Goal: Check status: Check status

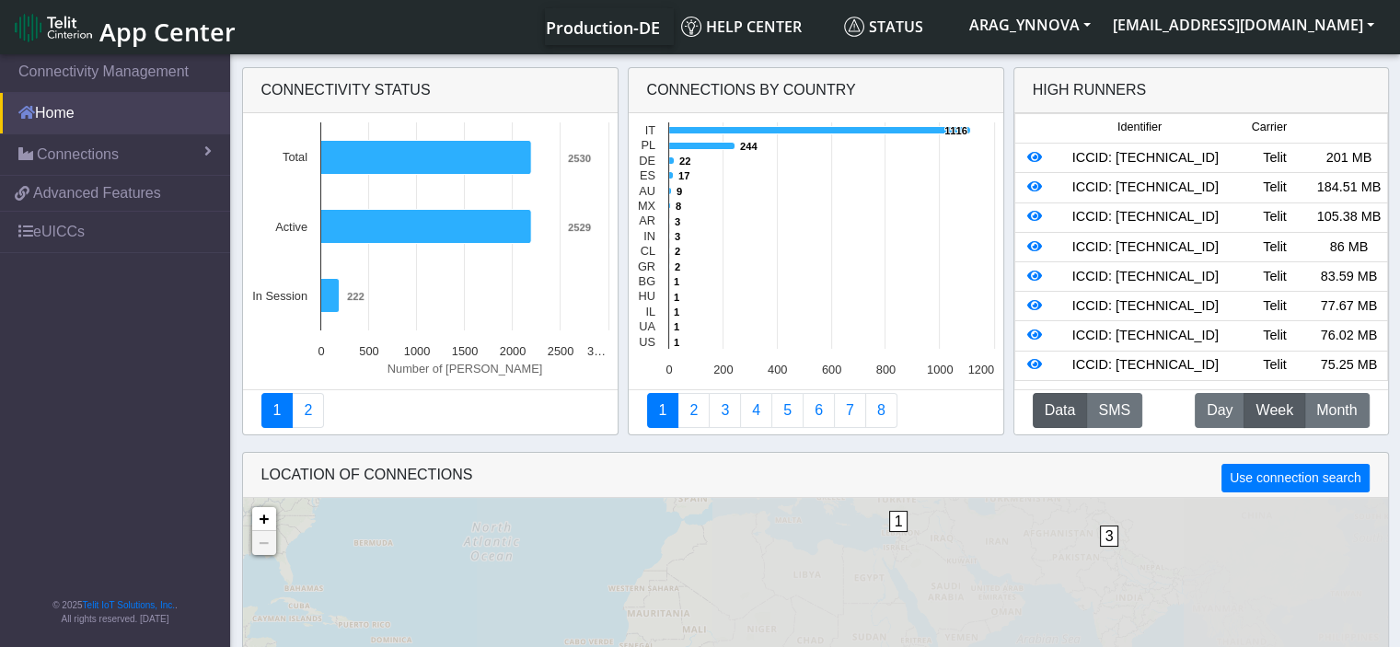
click at [114, 124] on link "Home" at bounding box center [115, 113] width 230 height 41
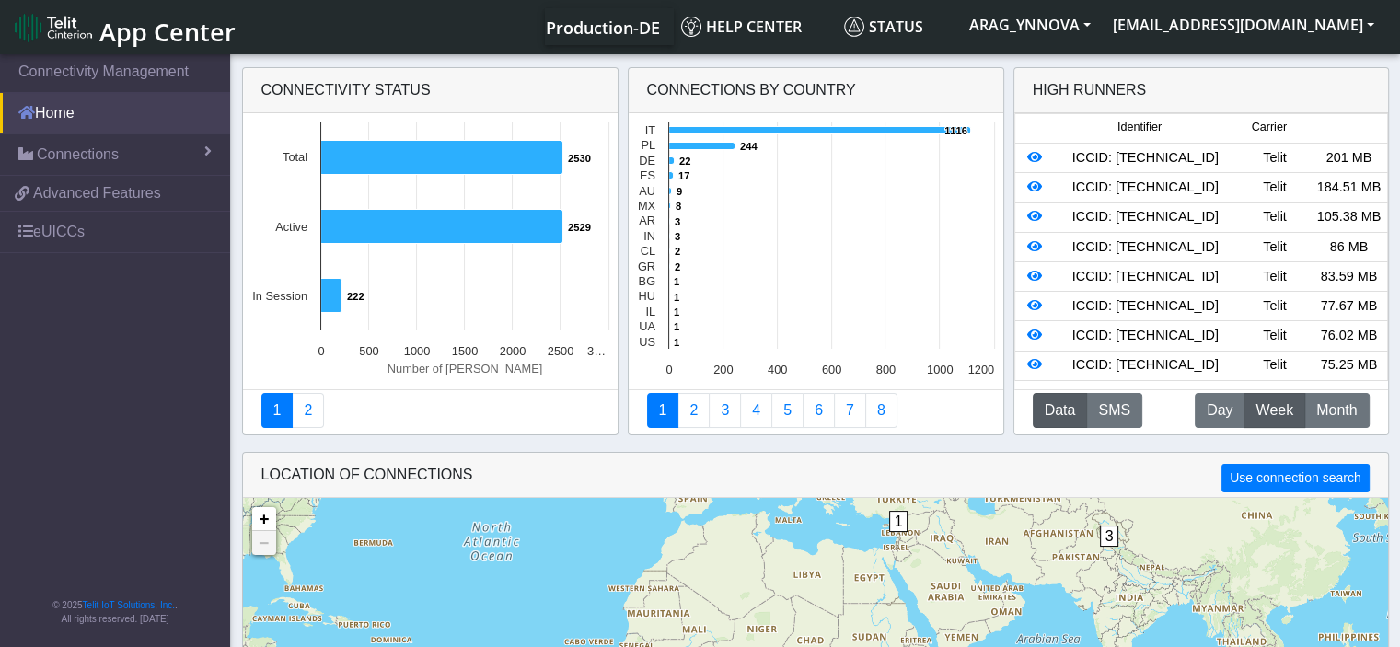
click at [71, 120] on link "Home" at bounding box center [115, 113] width 230 height 41
click at [75, 140] on link "Connections" at bounding box center [115, 154] width 230 height 41
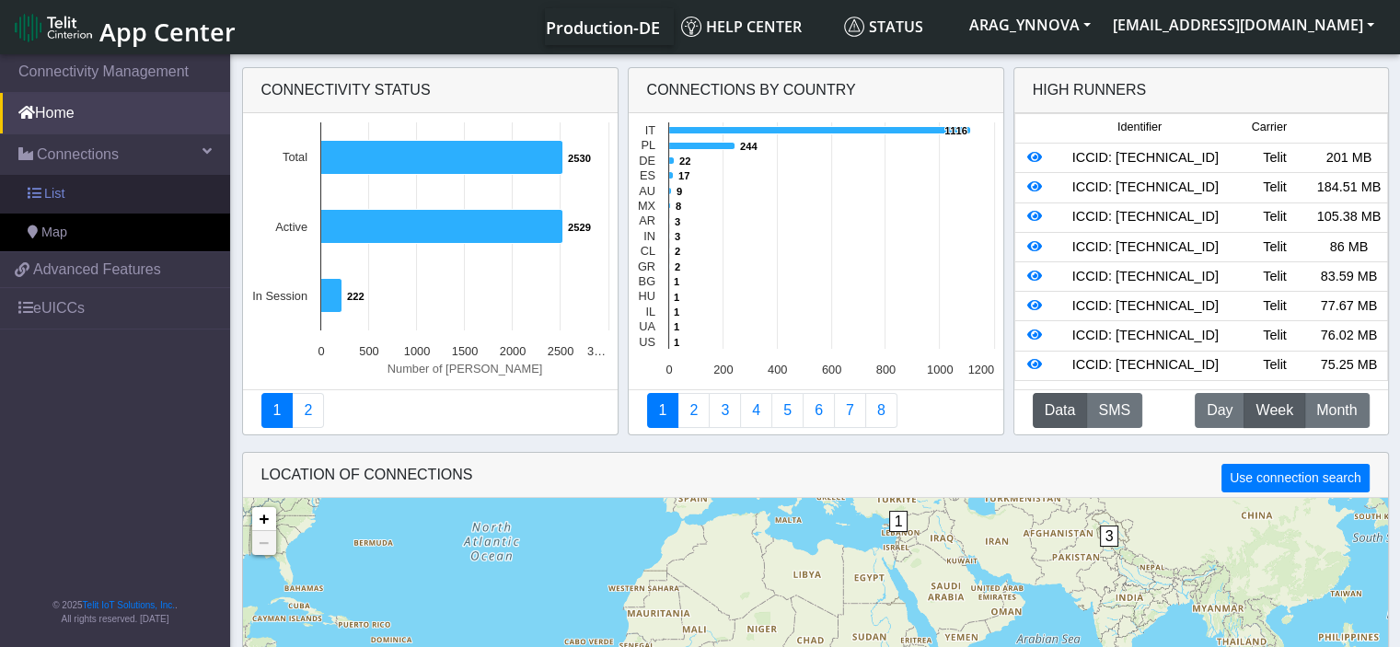
click at [71, 190] on link "List" at bounding box center [115, 194] width 230 height 39
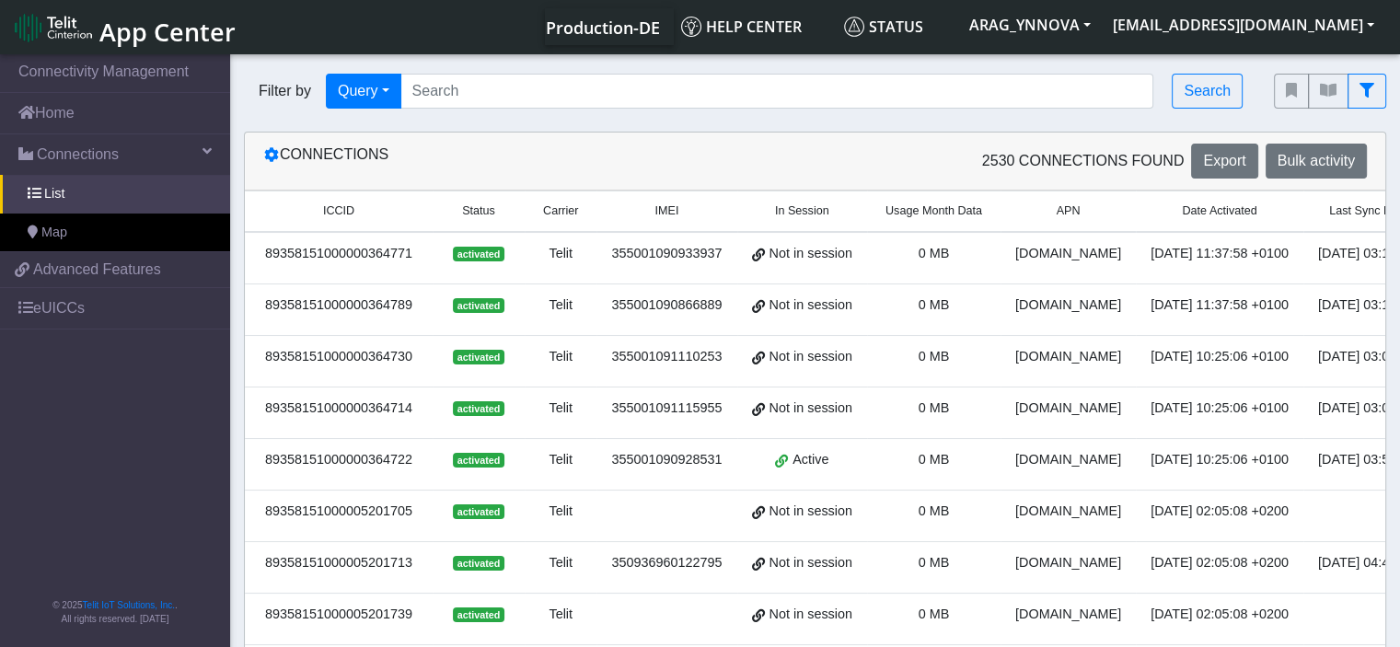
click at [911, 211] on span "Usage Month Data" at bounding box center [934, 211] width 97 height 17
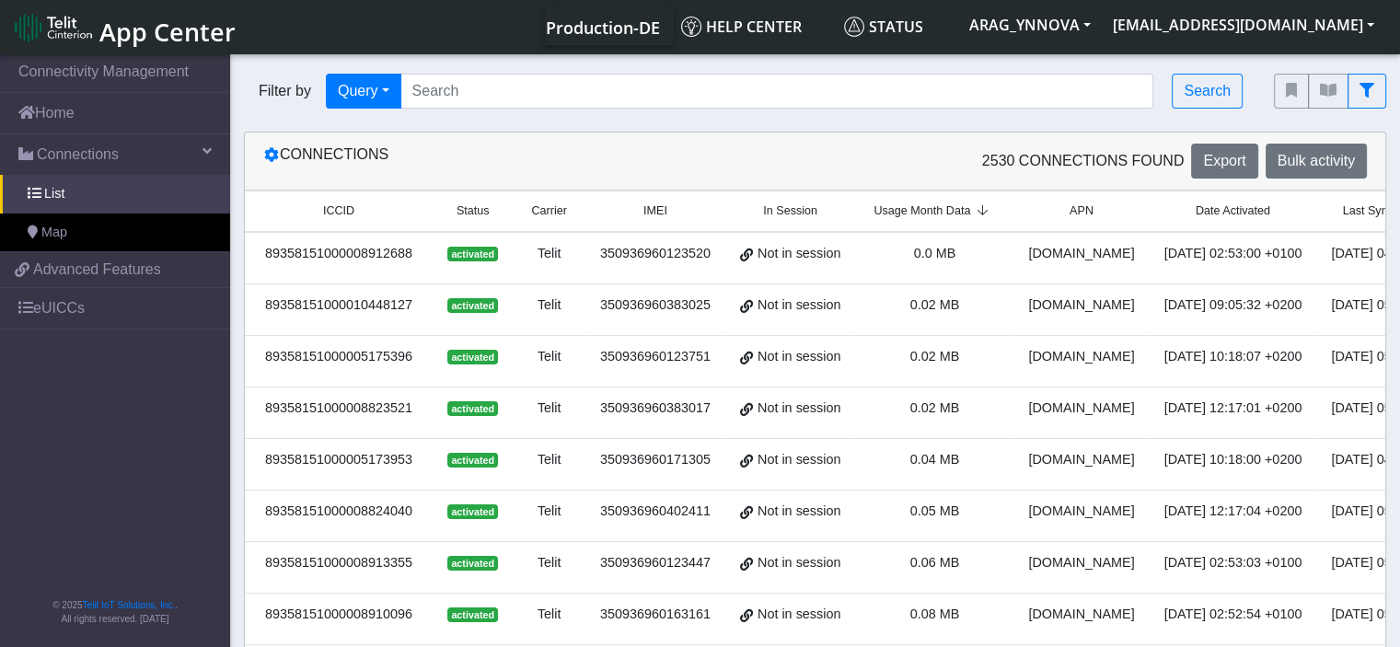
click at [911, 211] on span "Usage Month Data" at bounding box center [922, 211] width 97 height 17
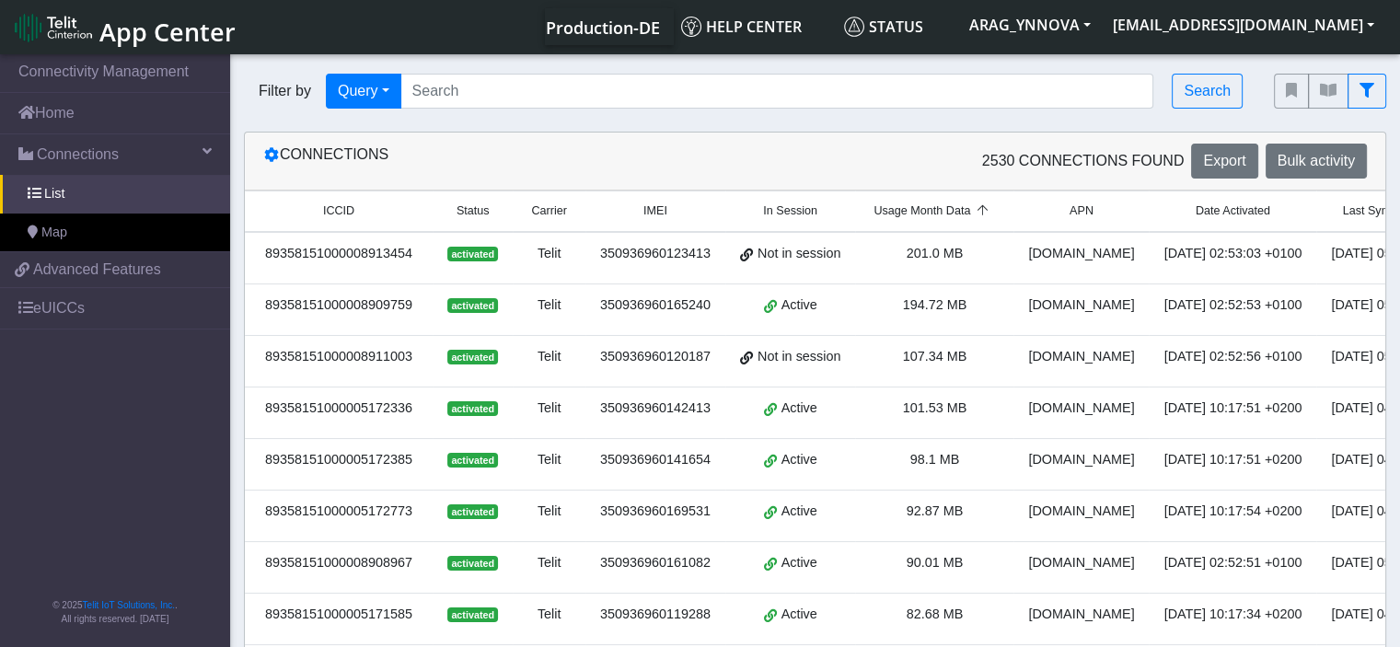
click at [1328, 307] on div "[DATE] 05:18:48 +0200" at bounding box center [1400, 306] width 145 height 20
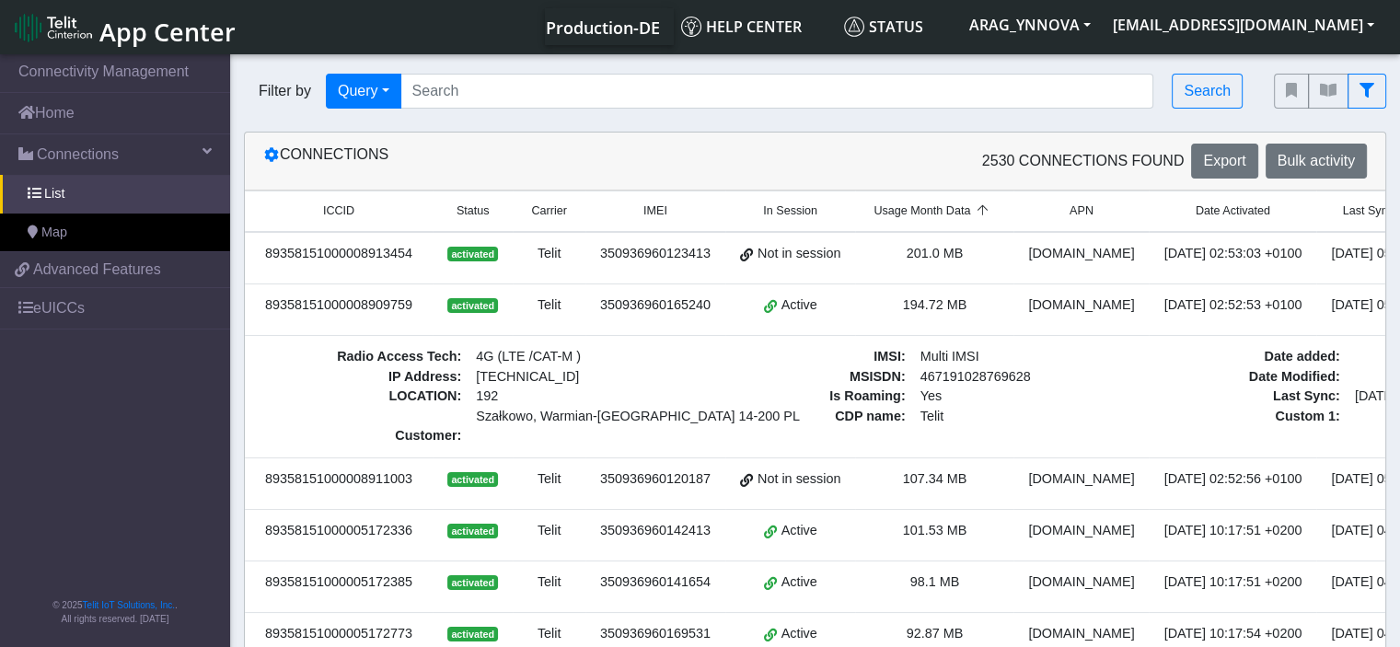
drag, startPoint x: 530, startPoint y: 388, endPoint x: 396, endPoint y: 387, distance: 134.4
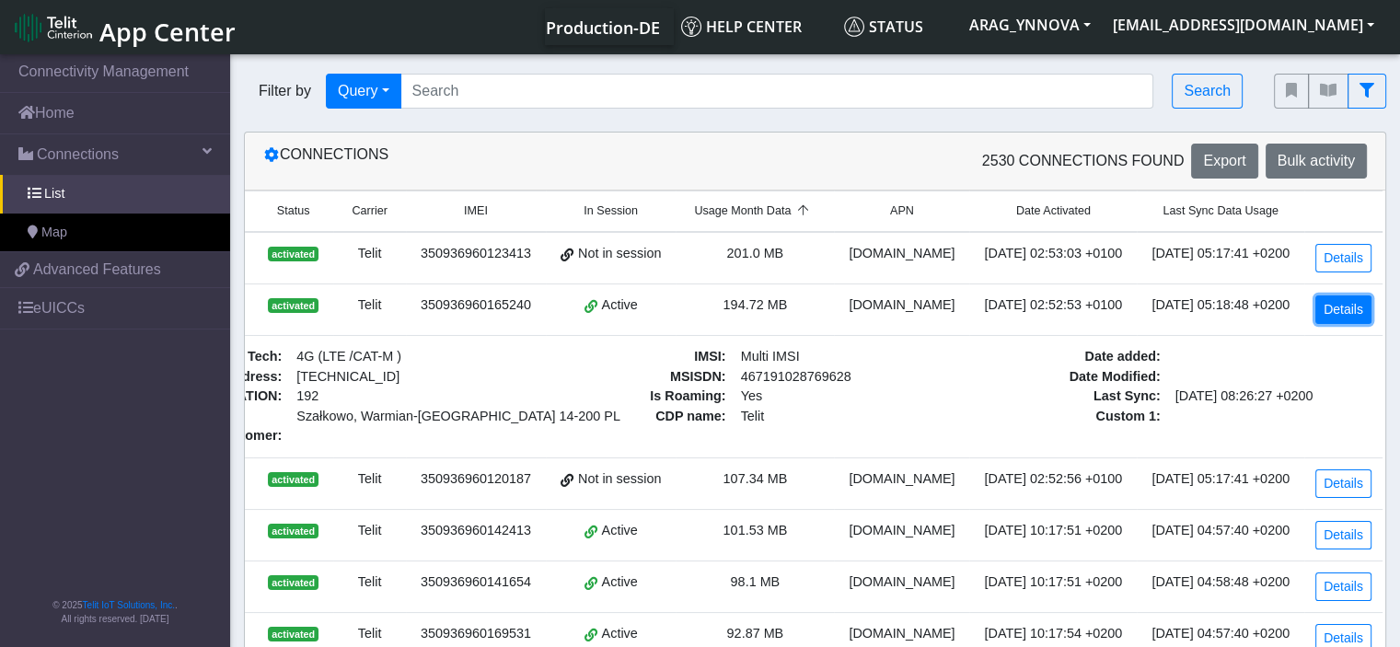
click at [1344, 298] on link "Details" at bounding box center [1344, 310] width 56 height 29
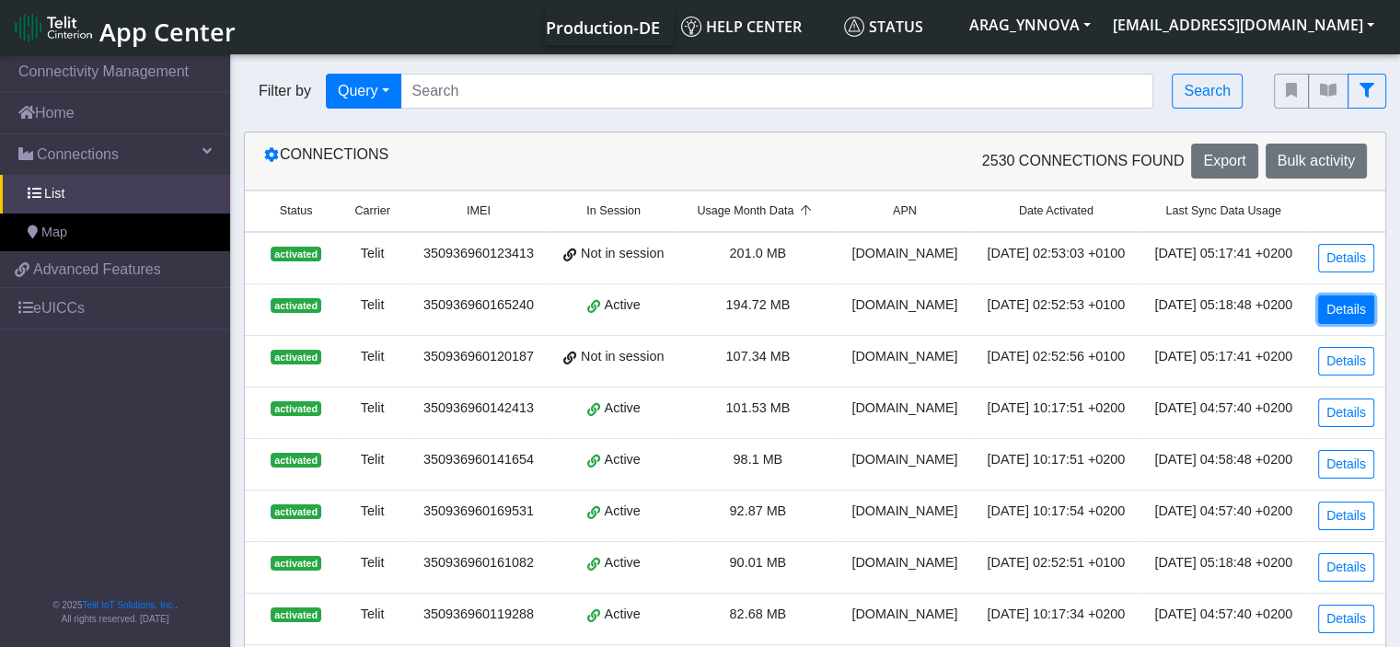
scroll to position [0, 184]
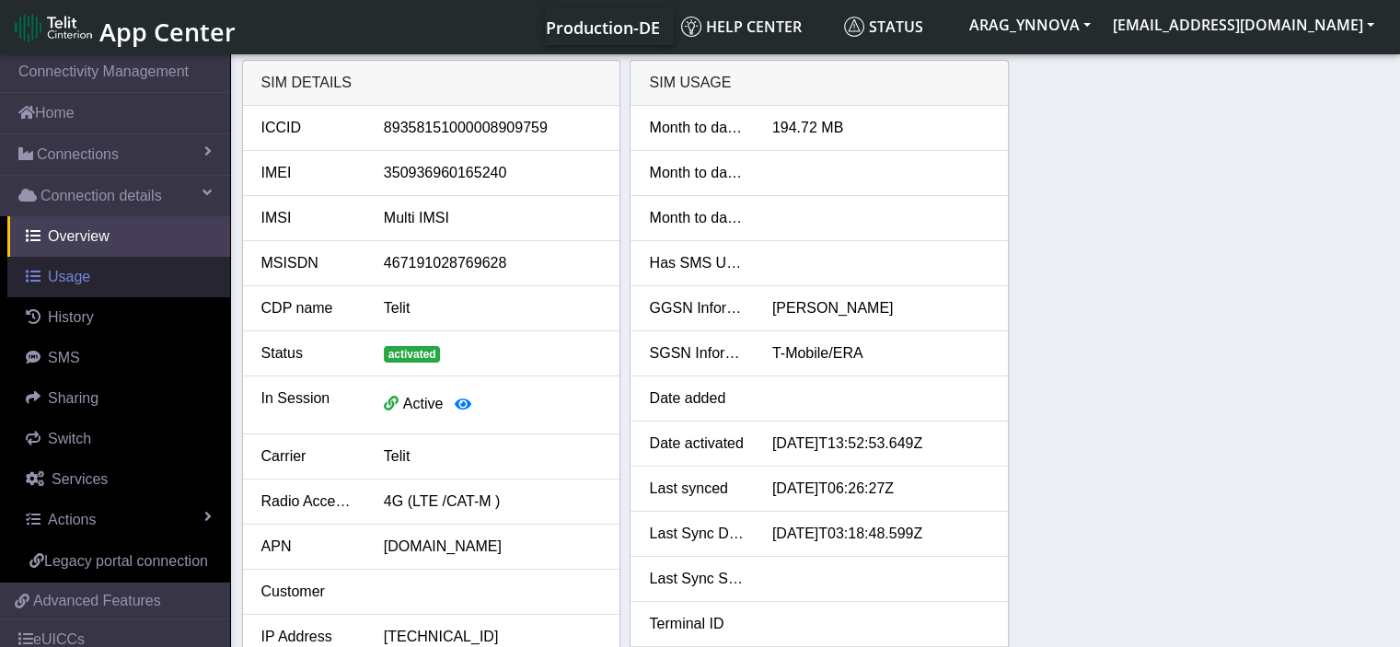
click at [125, 272] on link "Usage" at bounding box center [118, 277] width 223 height 41
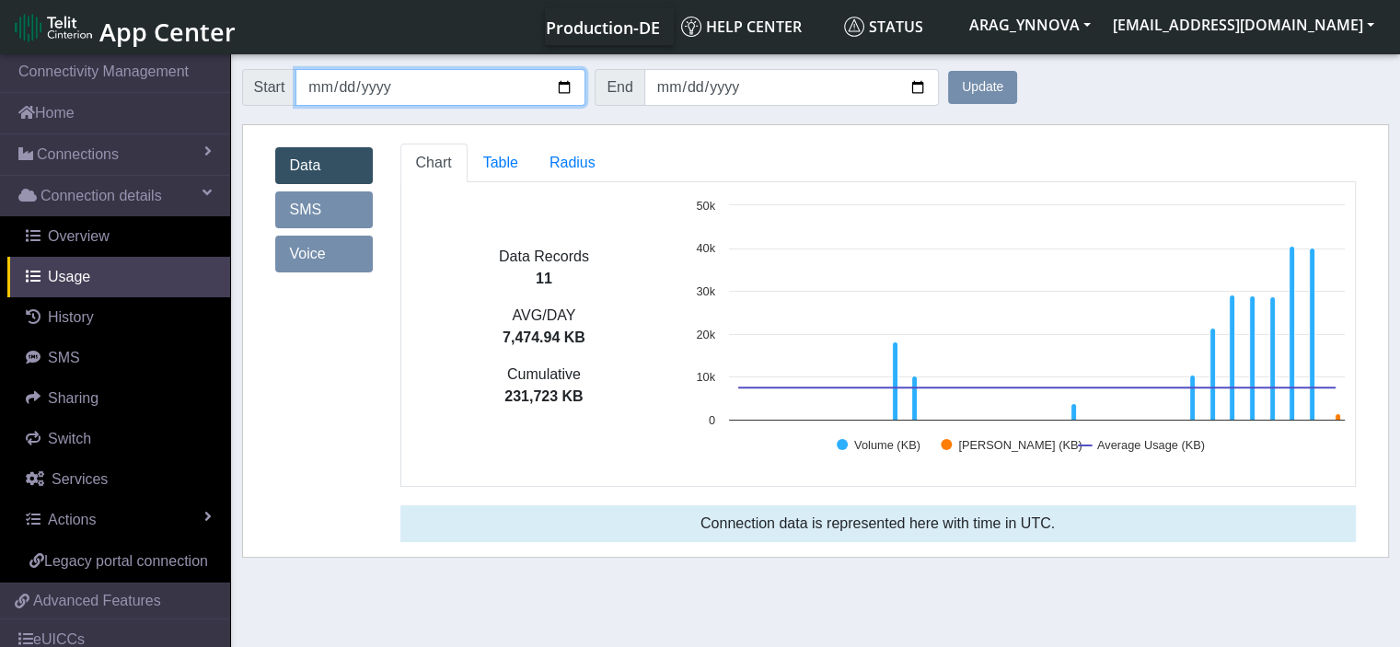
click at [559, 86] on input "[DATE]" at bounding box center [441, 87] width 290 height 37
click at [957, 92] on button "Update" at bounding box center [982, 87] width 69 height 33
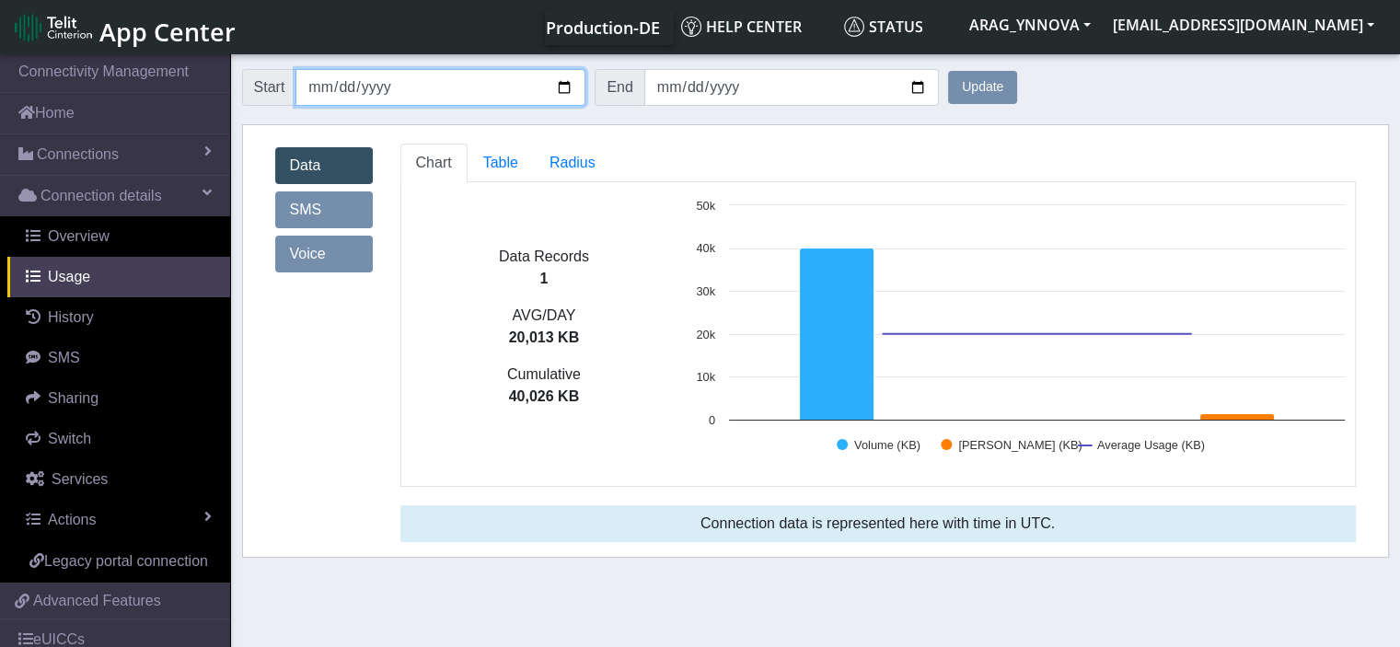
click at [557, 86] on input "[DATE]" at bounding box center [441, 87] width 290 height 37
type input "[DATE]"
click at [978, 89] on button "Update" at bounding box center [982, 87] width 69 height 33
